Goal: Navigation & Orientation: Find specific page/section

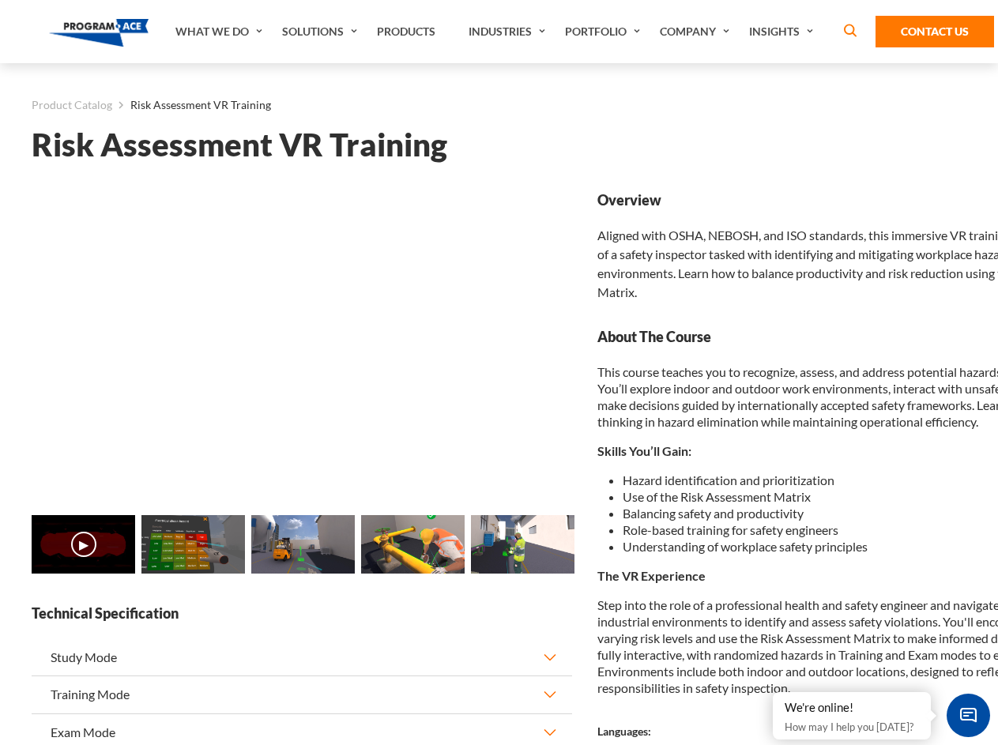
click at [322, 32] on link "Solutions" at bounding box center [321, 31] width 95 height 63
click at [0, 0] on div "AI & Computer Vision Solutions Computer Vision Quality Control AI tools for fas…" at bounding box center [0, 0] width 0 height 0
click at [0, 0] on div "AI & Computer Vision Solutions Virtual Training Solutions Virtual Tour Solution…" at bounding box center [0, 0] width 0 height 0
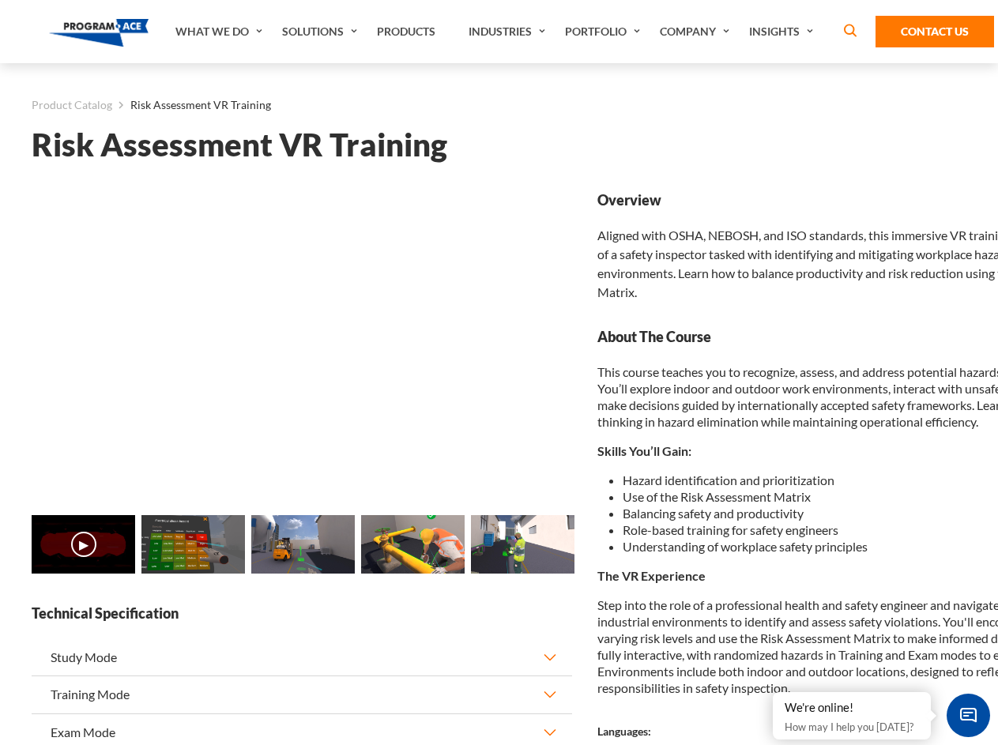
click at [0, 0] on div "AI & Computer Vision Solutions Virtual Training Solutions Virtual Tour Solution…" at bounding box center [0, 0] width 0 height 0
click at [0, 0] on div "AI & Computer Vision Solutions Computer Vision Quality Control AI tools for fas…" at bounding box center [0, 0] width 0 height 0
